Goal: Information Seeking & Learning: Learn about a topic

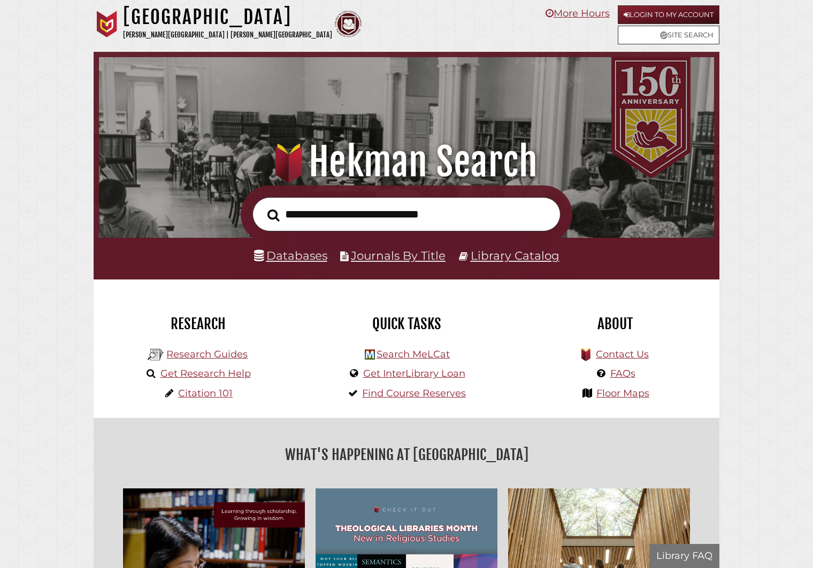
scroll to position [203, 610]
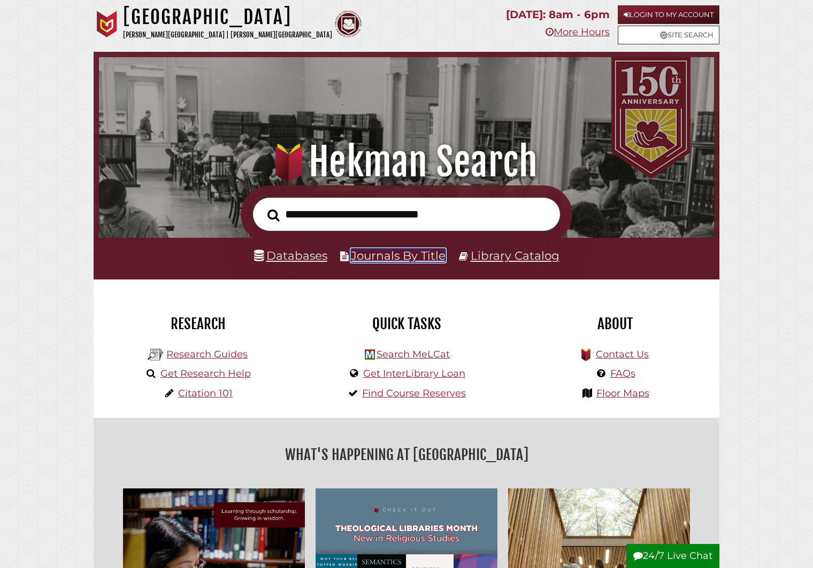
click at [402, 255] on link "Journals By Title" at bounding box center [398, 256] width 95 height 14
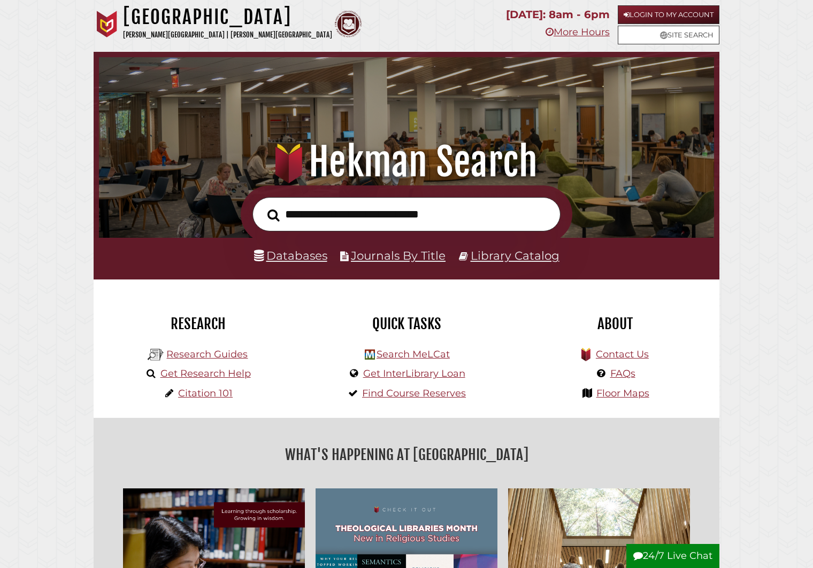
scroll to position [203, 610]
click at [314, 257] on link "Databases" at bounding box center [290, 256] width 73 height 14
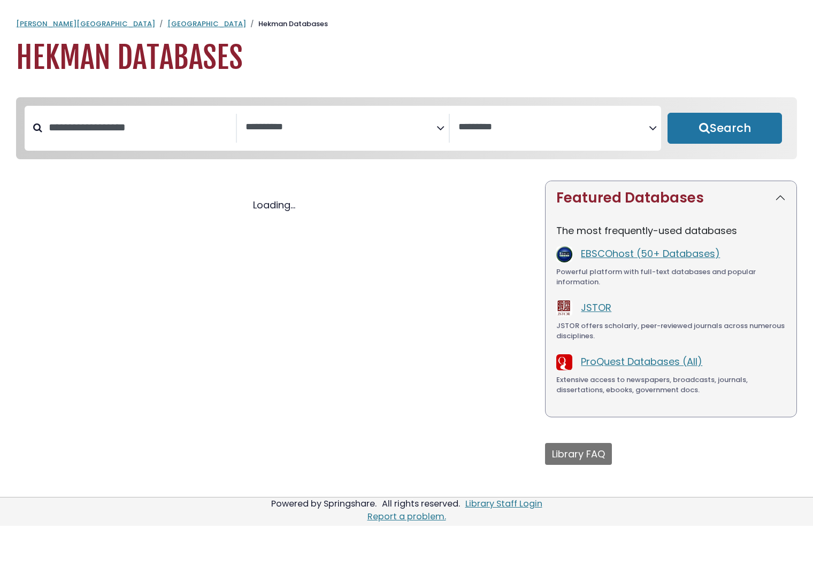
select select "Database Subject Filter"
select select "Database Vendors Filter"
select select "Database Subject Filter"
select select "Database Vendors Filter"
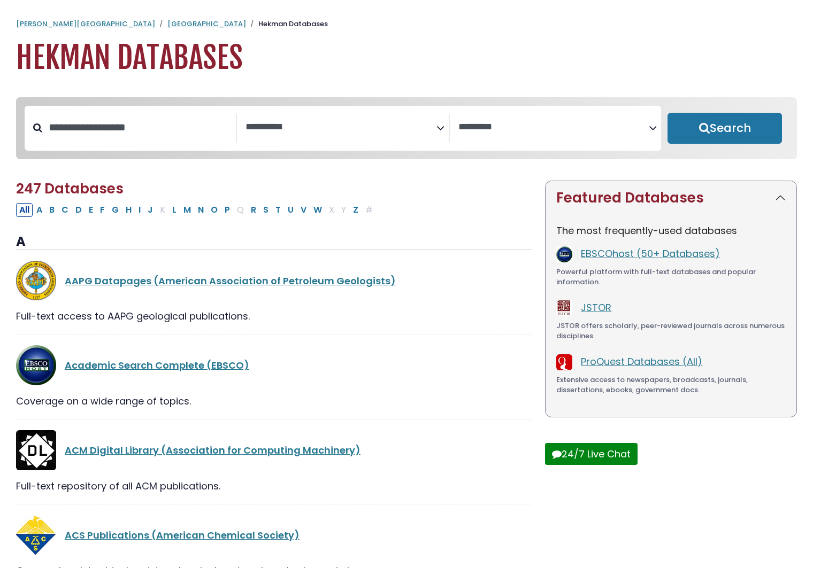
click at [627, 263] on div "EBSCOhost (50+ Databases)" at bounding box center [683, 255] width 205 height 16
click at [628, 258] on link "EBSCOhost (50+ Databases)" at bounding box center [650, 253] width 139 height 13
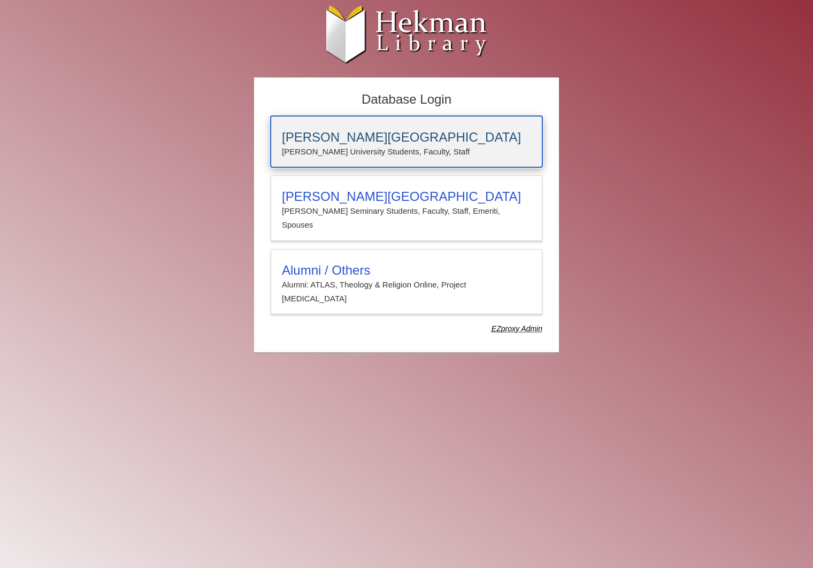
click at [350, 141] on h3 "[PERSON_NAME][GEOGRAPHIC_DATA]" at bounding box center [406, 137] width 249 height 15
